Goal: Transaction & Acquisition: Purchase product/service

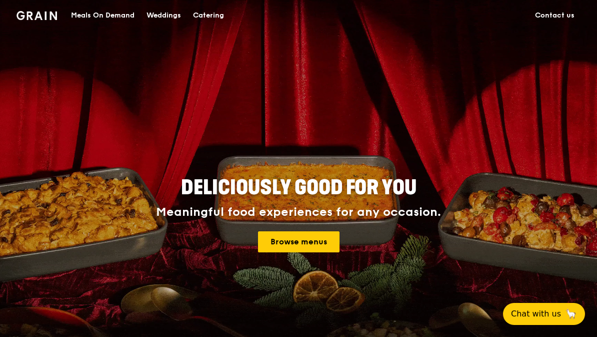
click at [306, 241] on link "Browse menus" at bounding box center [299, 241] width 82 height 21
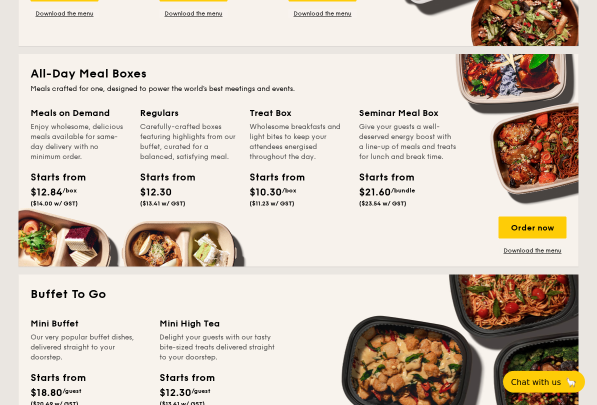
scroll to position [620, 0]
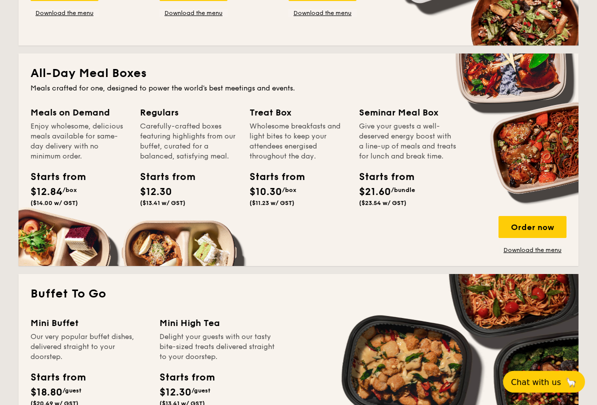
click at [184, 133] on div "Carefully-crafted boxes featuring highlights from our buffet, curated for a bal…" at bounding box center [189, 142] width 98 height 40
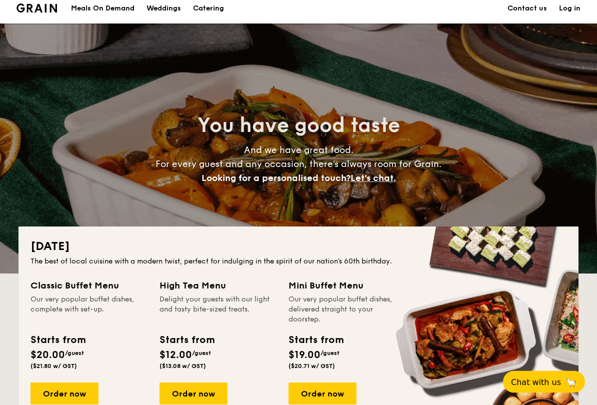
scroll to position [7, 0]
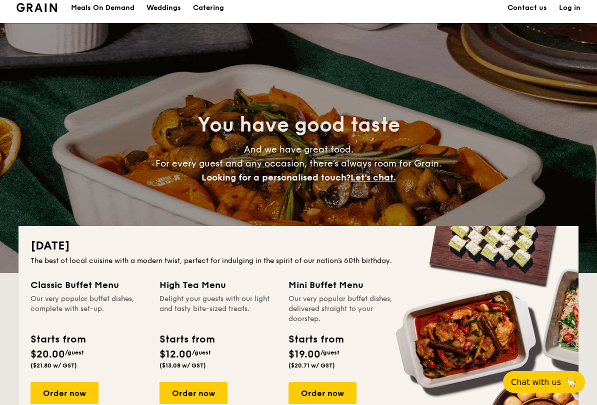
click at [115, 7] on div "Meals On Demand" at bounding box center [103, 8] width 64 height 30
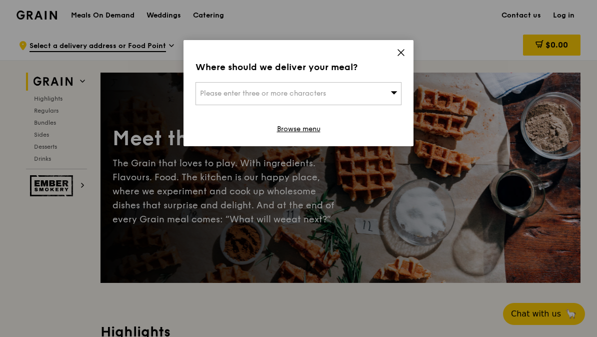
click at [268, 95] on span "Please enter three or more characters" at bounding box center [263, 93] width 126 height 9
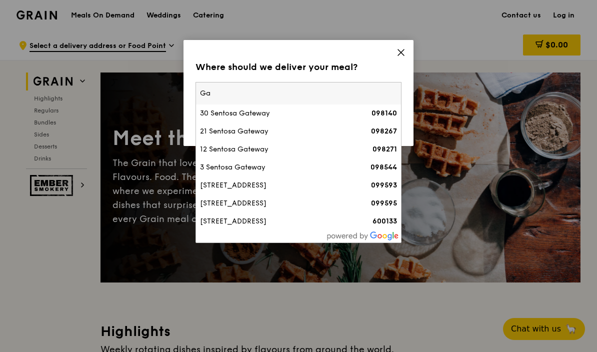
type input "G"
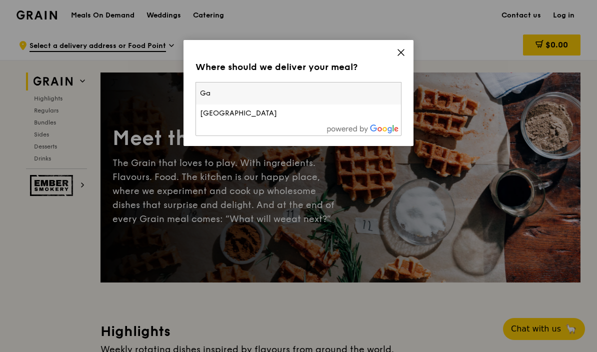
type input "G"
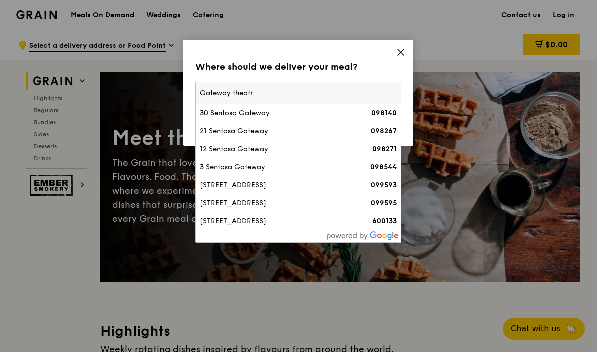
type input "Gateway theatre"
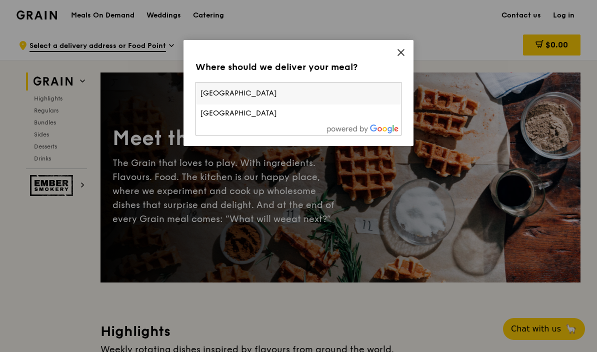
click at [261, 122] on li "Gateway Theatre" at bounding box center [298, 114] width 205 height 18
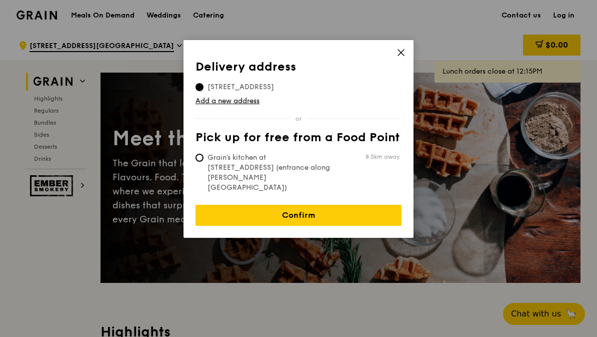
click at [304, 205] on link "Confirm" at bounding box center [299, 215] width 206 height 21
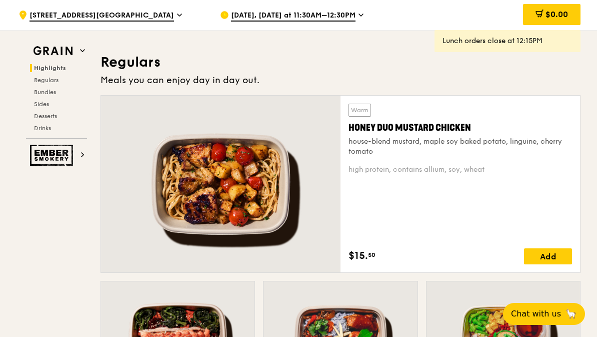
scroll to position [635, 0]
click at [535, 259] on div "Add" at bounding box center [548, 257] width 48 height 16
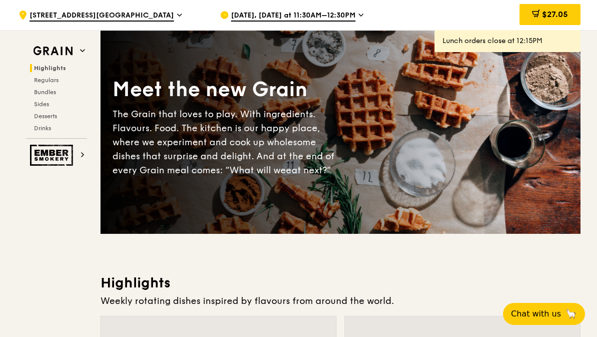
scroll to position [0, 0]
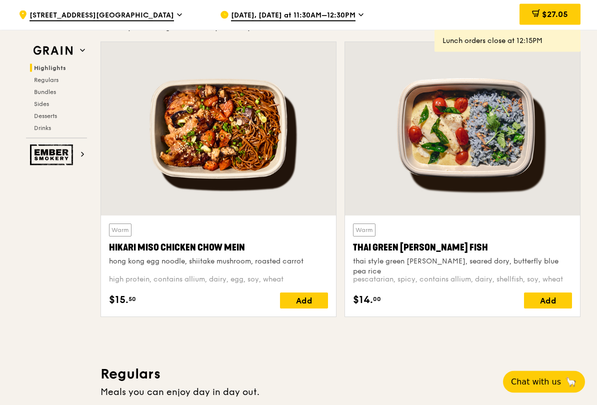
click at [308, 301] on div "Add" at bounding box center [304, 301] width 48 height 16
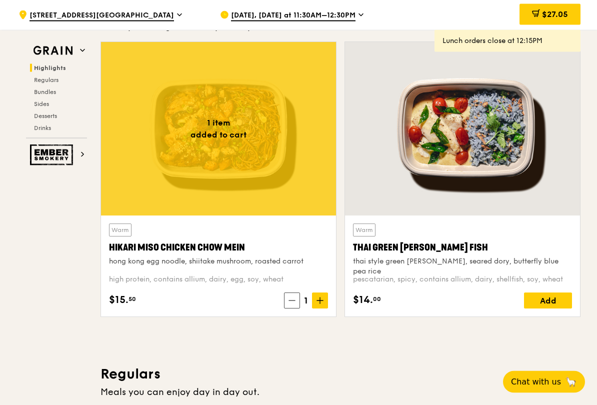
scroll to position [323, 0]
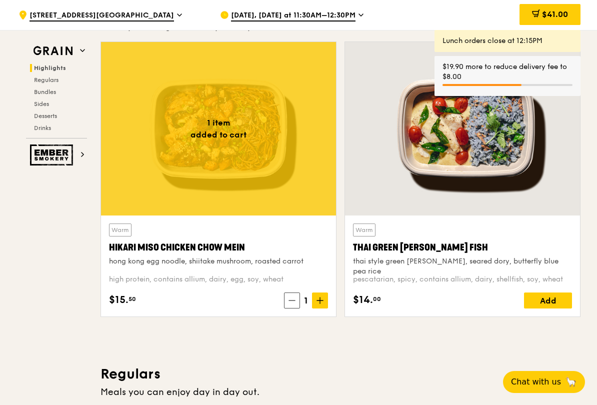
click at [324, 296] on span at bounding box center [320, 301] width 16 height 16
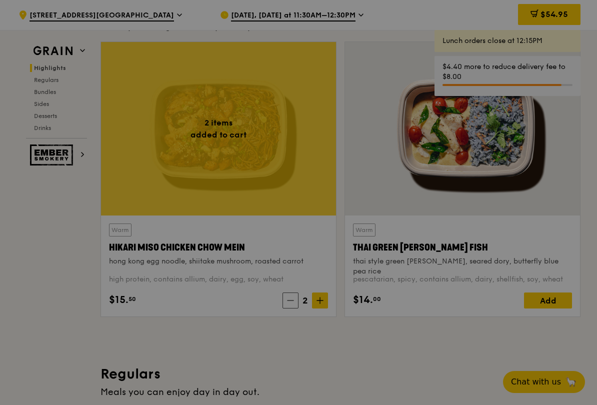
click at [325, 302] on div at bounding box center [298, 202] width 597 height 405
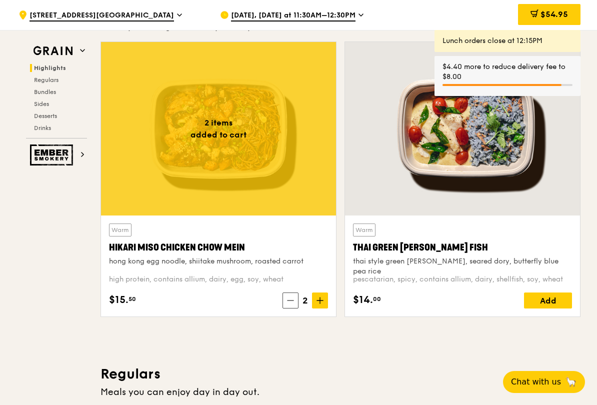
click at [324, 300] on span at bounding box center [320, 301] width 16 height 16
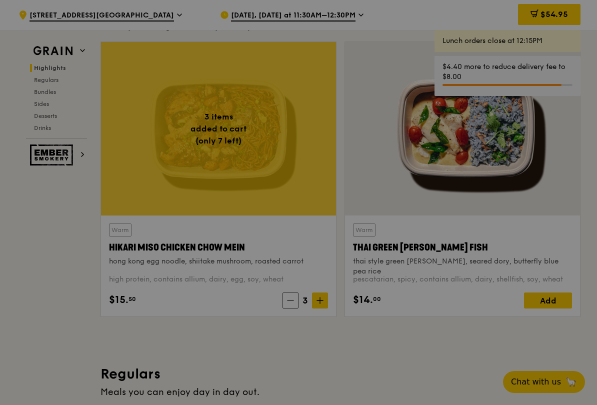
click at [325, 306] on div at bounding box center [298, 202] width 597 height 405
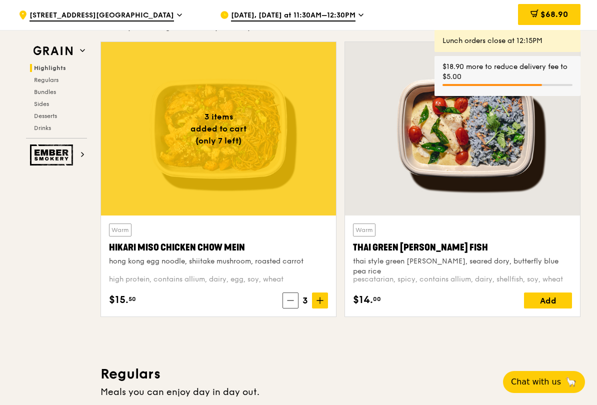
click at [321, 298] on icon at bounding box center [320, 300] width 7 height 7
click at [320, 302] on icon at bounding box center [320, 301] width 0 height 6
click at [321, 304] on icon at bounding box center [320, 300] width 7 height 7
click at [323, 303] on icon at bounding box center [320, 300] width 7 height 7
click at [324, 301] on span at bounding box center [320, 301] width 16 height 16
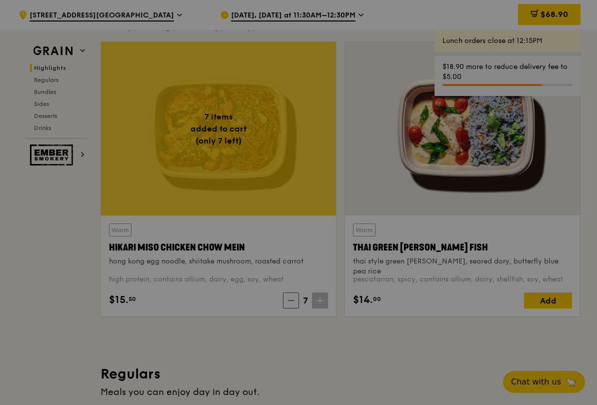
click at [326, 301] on div at bounding box center [298, 202] width 597 height 405
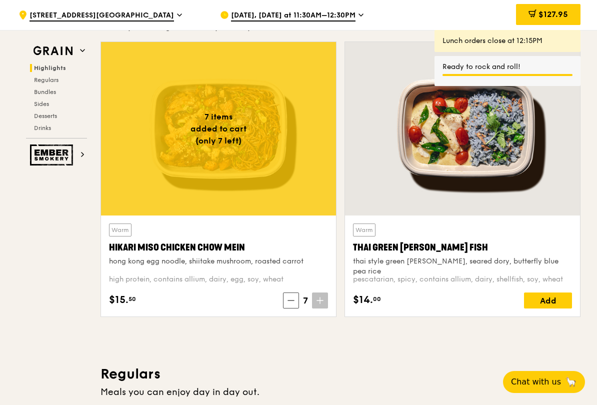
click at [321, 302] on icon at bounding box center [320, 300] width 7 height 7
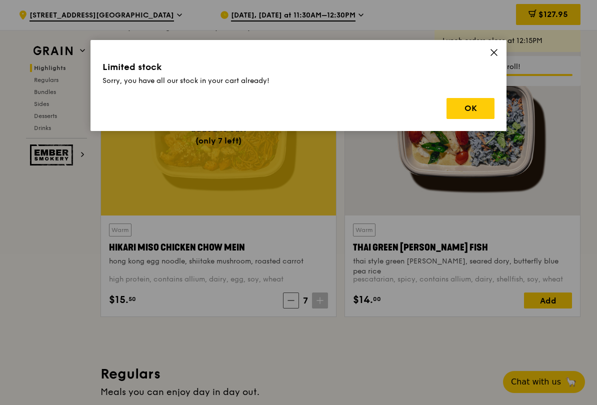
click at [323, 304] on icon at bounding box center [320, 300] width 7 height 7
click at [473, 110] on button "OK" at bounding box center [471, 108] width 48 height 21
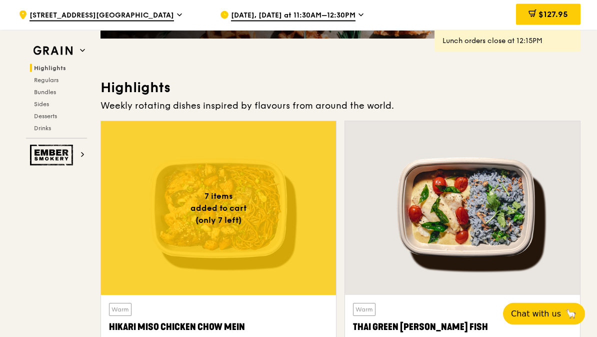
scroll to position [236, 0]
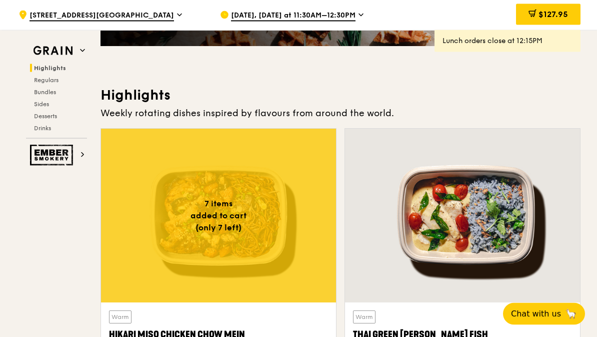
click at [543, 17] on span "$127.95" at bounding box center [554, 15] width 30 height 10
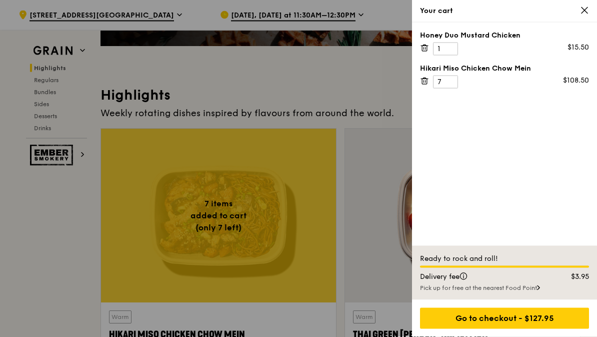
scroll to position [236, 0]
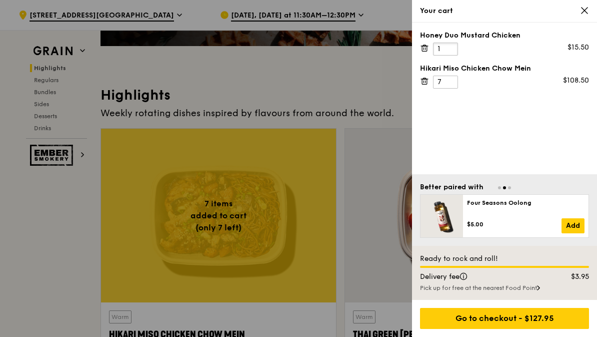
click at [457, 45] on input "1" at bounding box center [445, 49] width 25 height 13
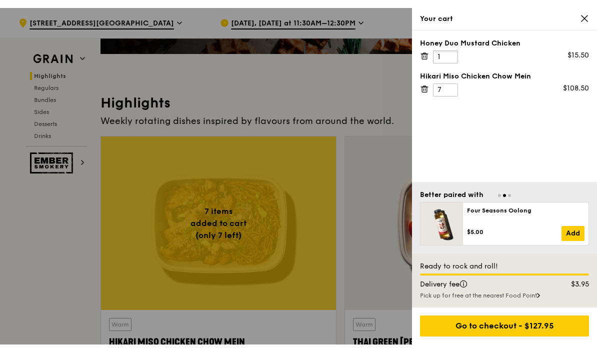
scroll to position [236, 0]
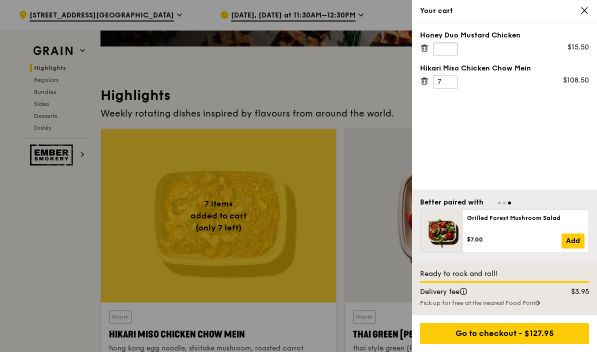
type input "7"
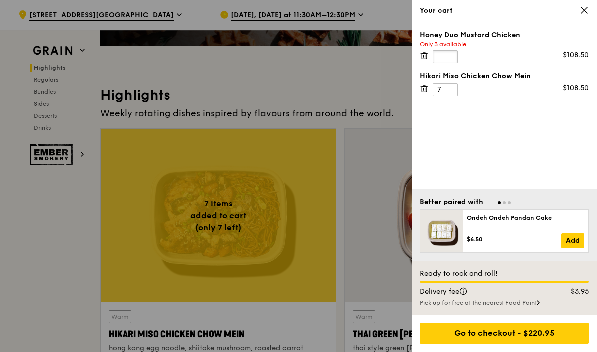
type input "3"
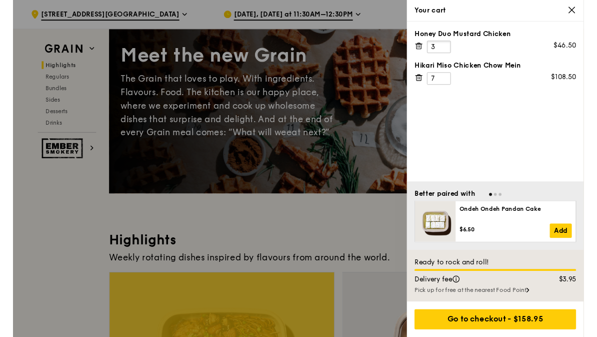
scroll to position [0, 0]
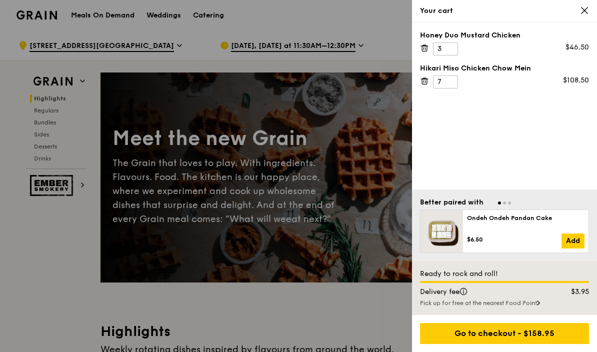
click at [582, 12] on icon at bounding box center [584, 10] width 9 height 9
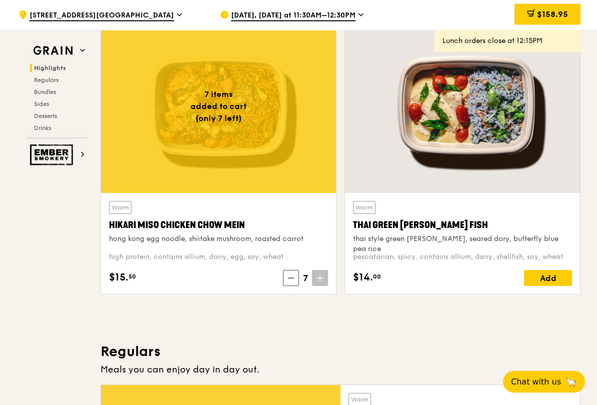
scroll to position [346, 0]
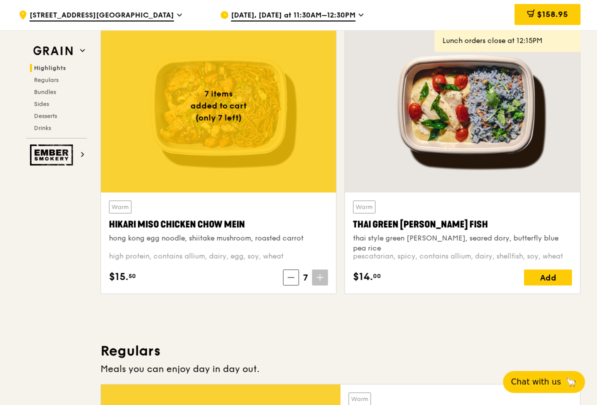
click at [557, 278] on div "Add" at bounding box center [548, 278] width 48 height 16
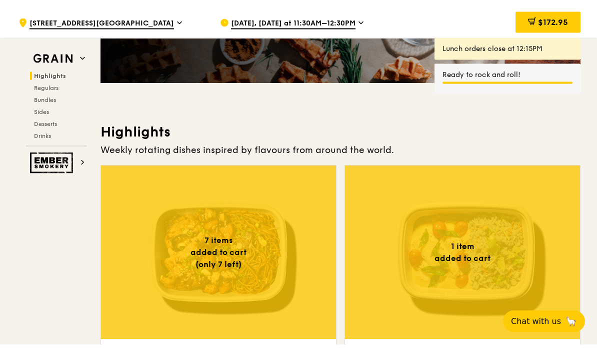
scroll to position [157, 0]
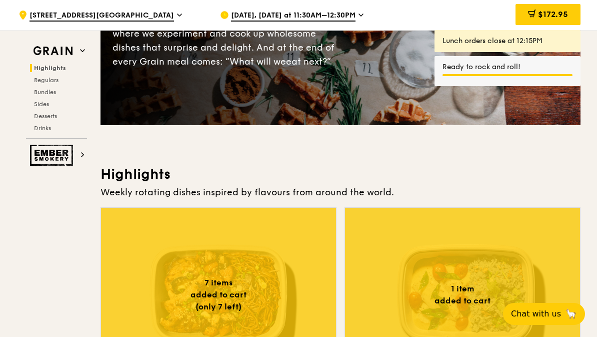
click at [553, 11] on span "$172.95" at bounding box center [553, 15] width 30 height 10
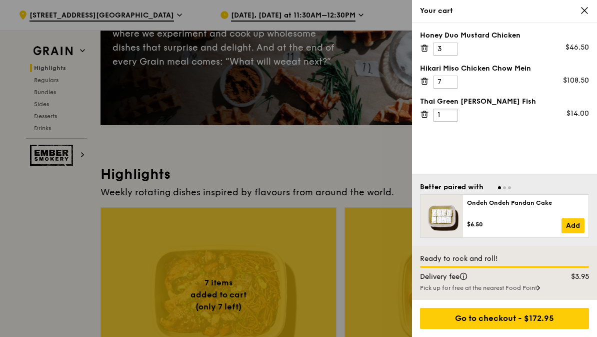
click at [457, 116] on input "1" at bounding box center [445, 115] width 25 height 13
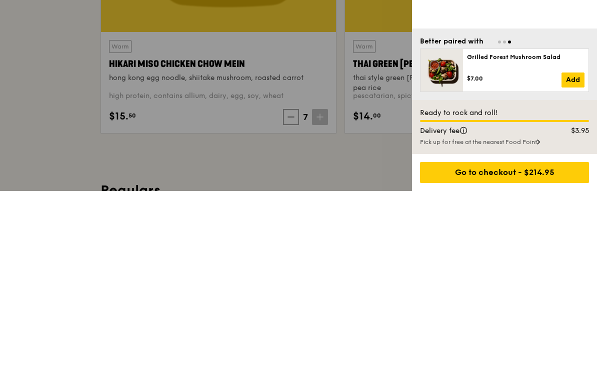
scroll to position [318, 0]
type input "4"
click at [528, 327] on div "Pick up for free at the nearest Food Point" at bounding box center [504, 331] width 169 height 8
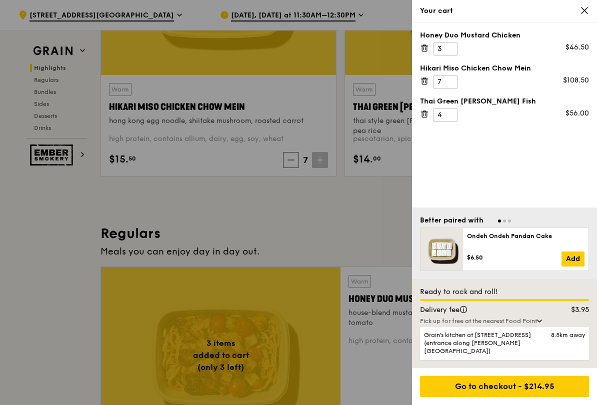
scroll to position [462, 0]
